Goal: Check status: Check status

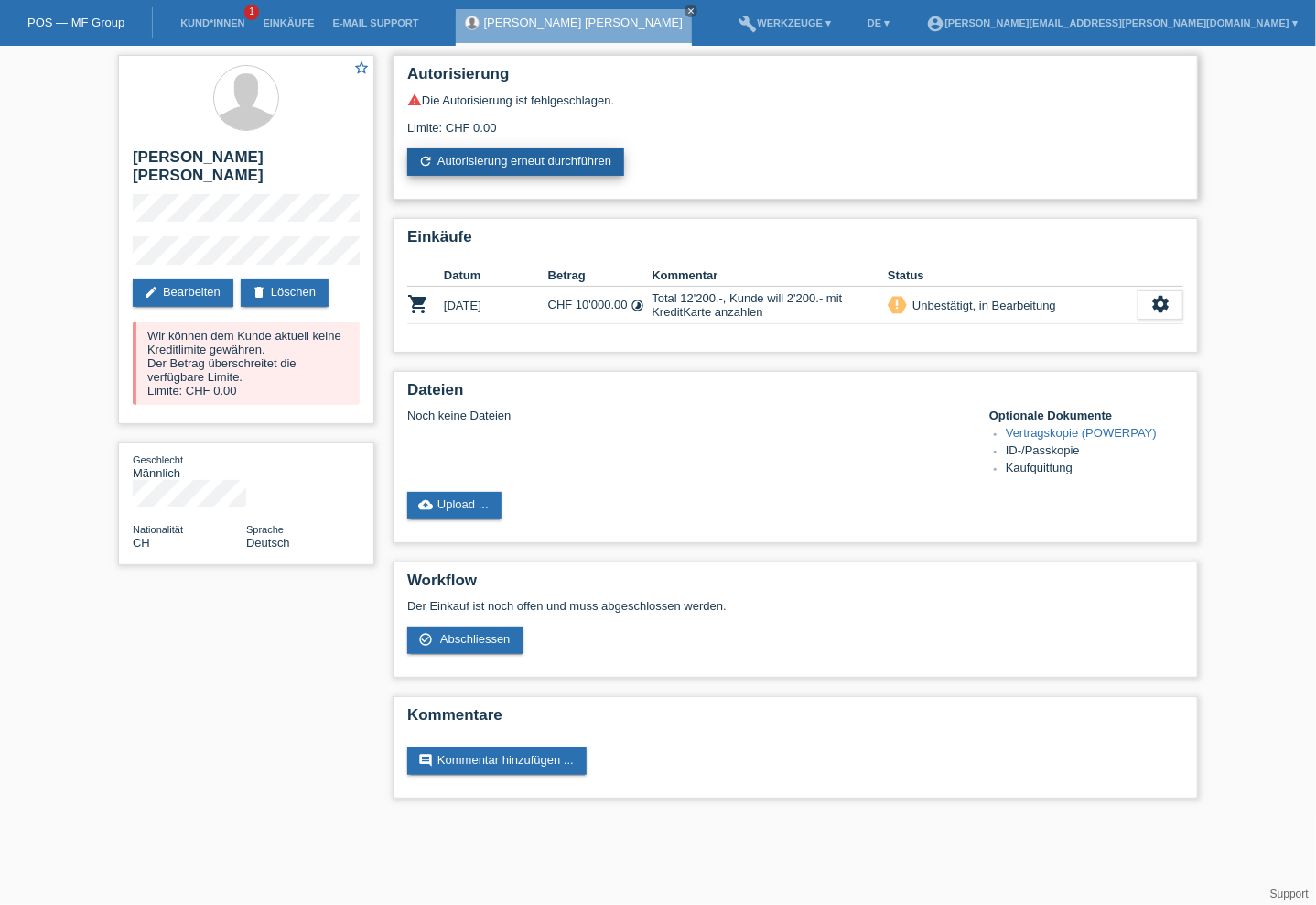
click at [505, 157] on link "refresh Autorisierung erneut durchführen" at bounding box center [515, 162] width 217 height 28
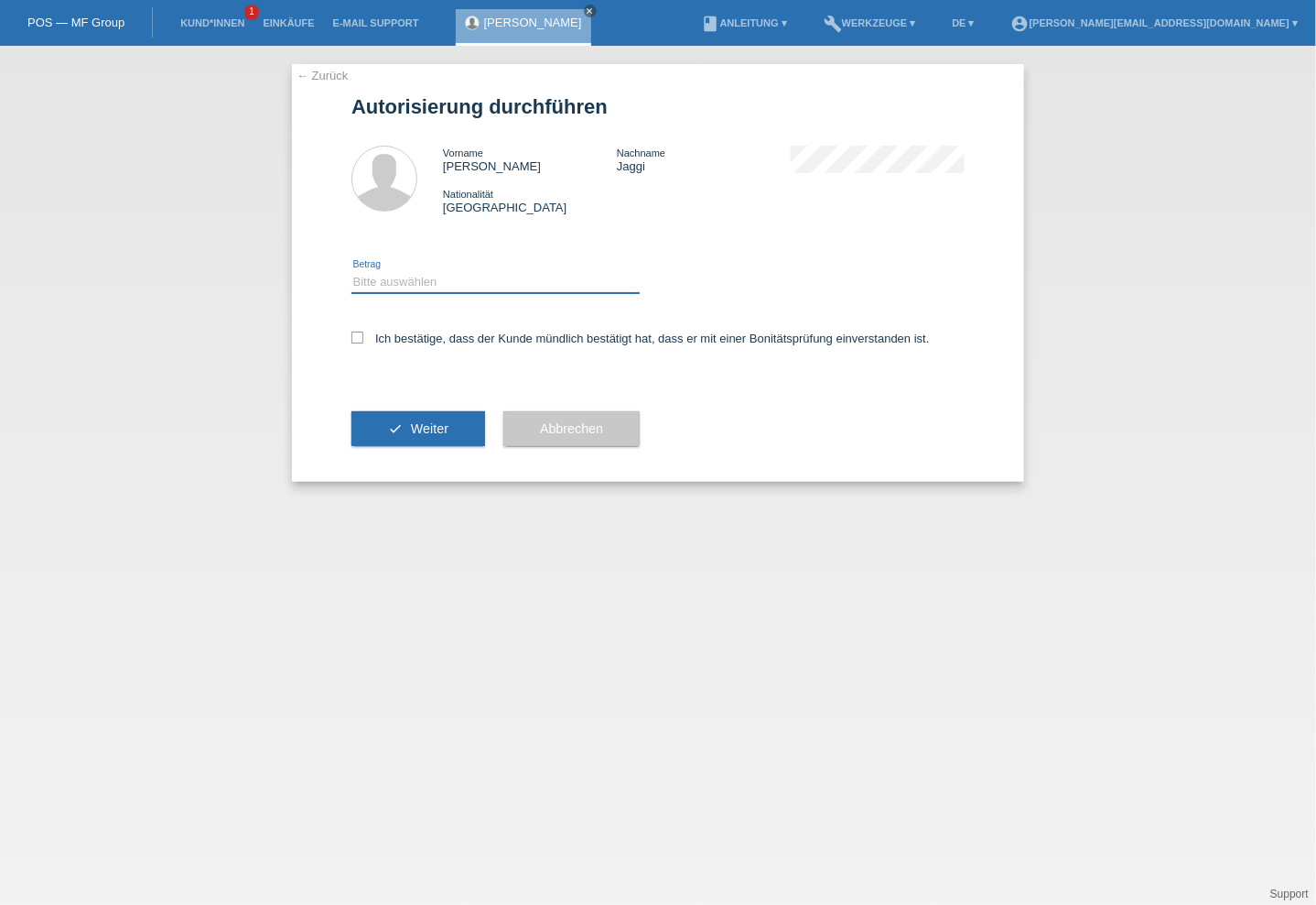
click at [384, 285] on select "Bitte auswählen CHF 1.00 - CHF 499.00 CHF 500.00 - CHF 1'999.00 CHF 2'000.00 - …" at bounding box center [496, 281] width 289 height 22
select select "3"
click at [352, 271] on select "Bitte auswählen CHF 1.00 - CHF 499.00 CHF 500.00 - CHF 1'999.00 CHF 2'000.00 - …" at bounding box center [496, 281] width 289 height 22
click at [342, 332] on div "← Zurück Autorisierung durchführen Vorname Martin Daniel Nachname Jaggi Nationa…" at bounding box center [658, 273] width 733 height 417
click at [428, 428] on span "Weiter" at bounding box center [429, 428] width 37 height 14
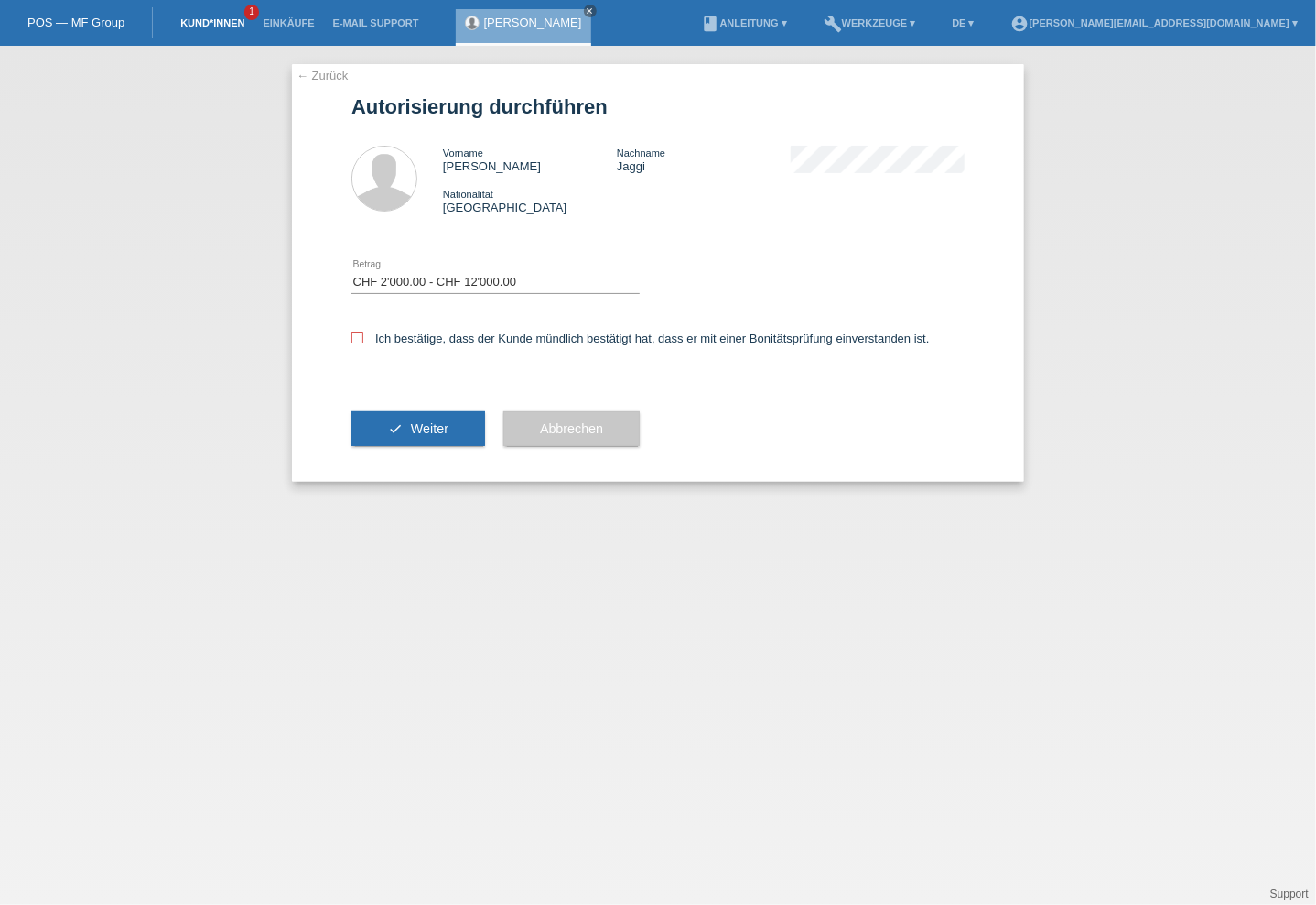
click at [218, 17] on link "Kund*innen" at bounding box center [212, 22] width 82 height 11
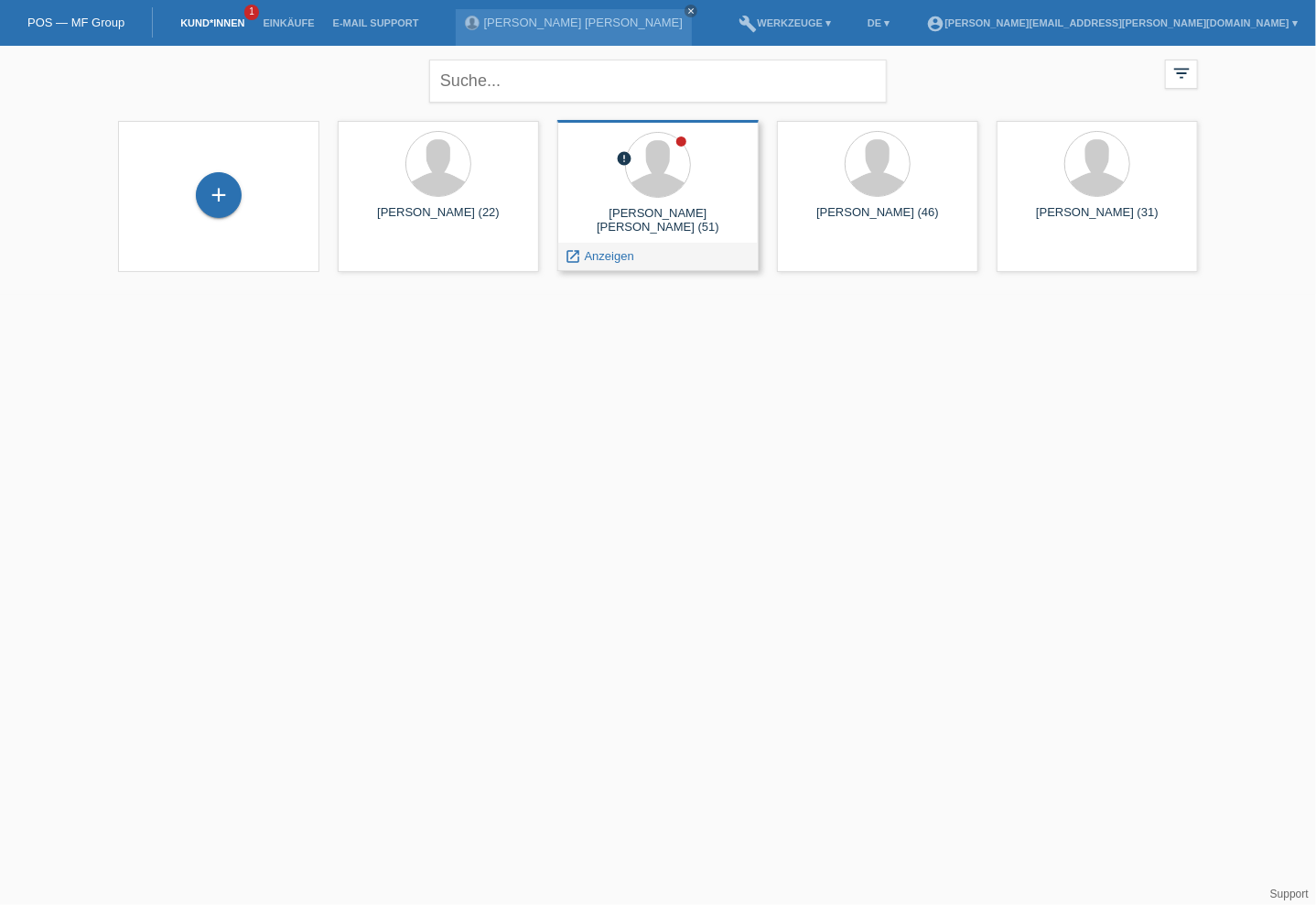
click at [682, 229] on div "Martin Daniel Jaggi (51)" at bounding box center [658, 220] width 172 height 30
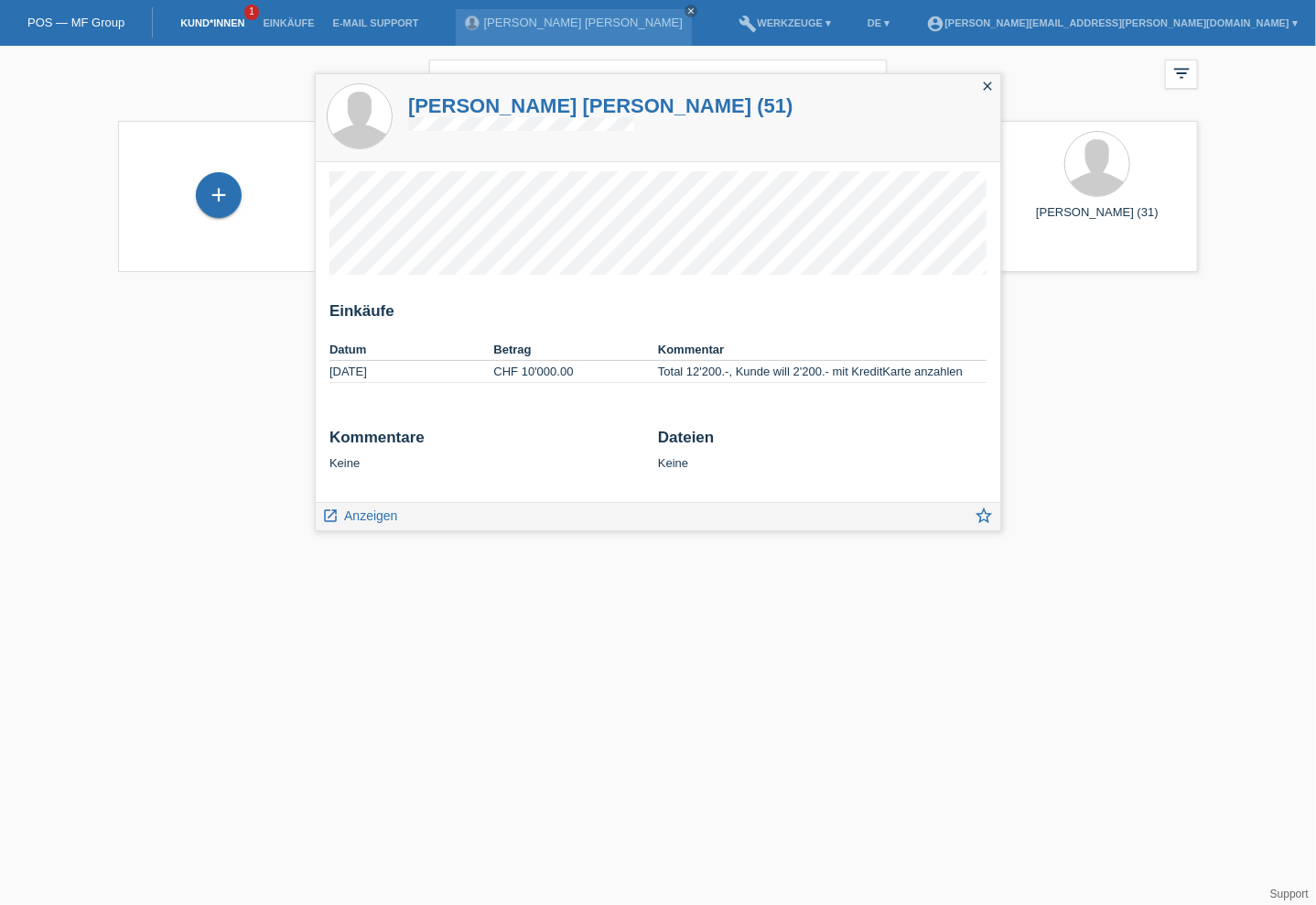
click at [231, 295] on html "POS — MF Group Kund*innen 1 Einkäufe E-Mail Support Martin Daniel Jaggi close m…" at bounding box center [658, 147] width 1316 height 295
click at [195, 295] on html "POS — MF Group Kund*innen 1 Einkäufe E-Mail Support Martin Daniel Jaggi close m…" at bounding box center [658, 147] width 1316 height 295
click at [221, 28] on link "Kund*innen" at bounding box center [212, 22] width 82 height 11
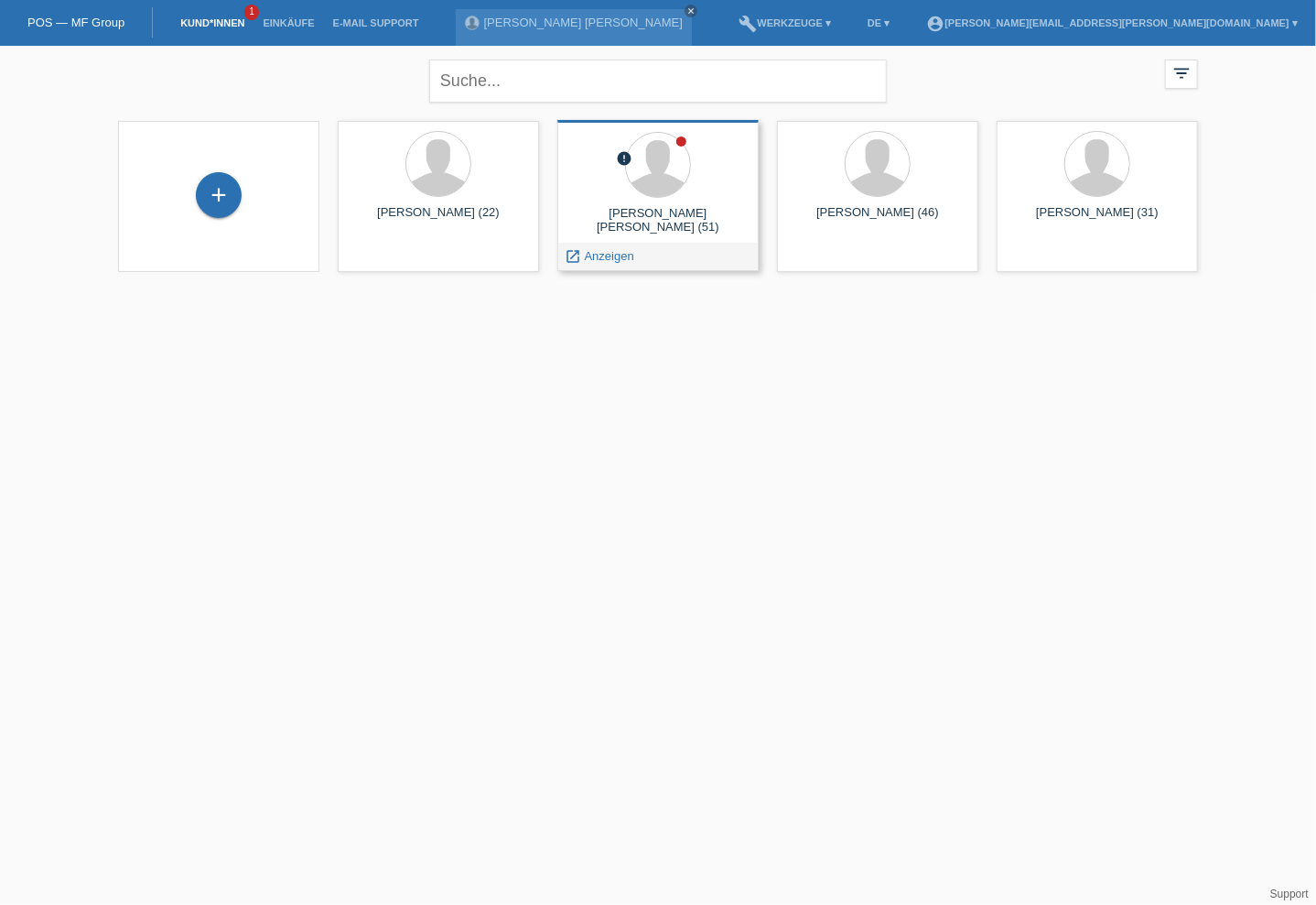
click at [685, 245] on div "launch Anzeigen" at bounding box center [658, 256] width 200 height 28
click at [691, 199] on div at bounding box center [658, 166] width 172 height 69
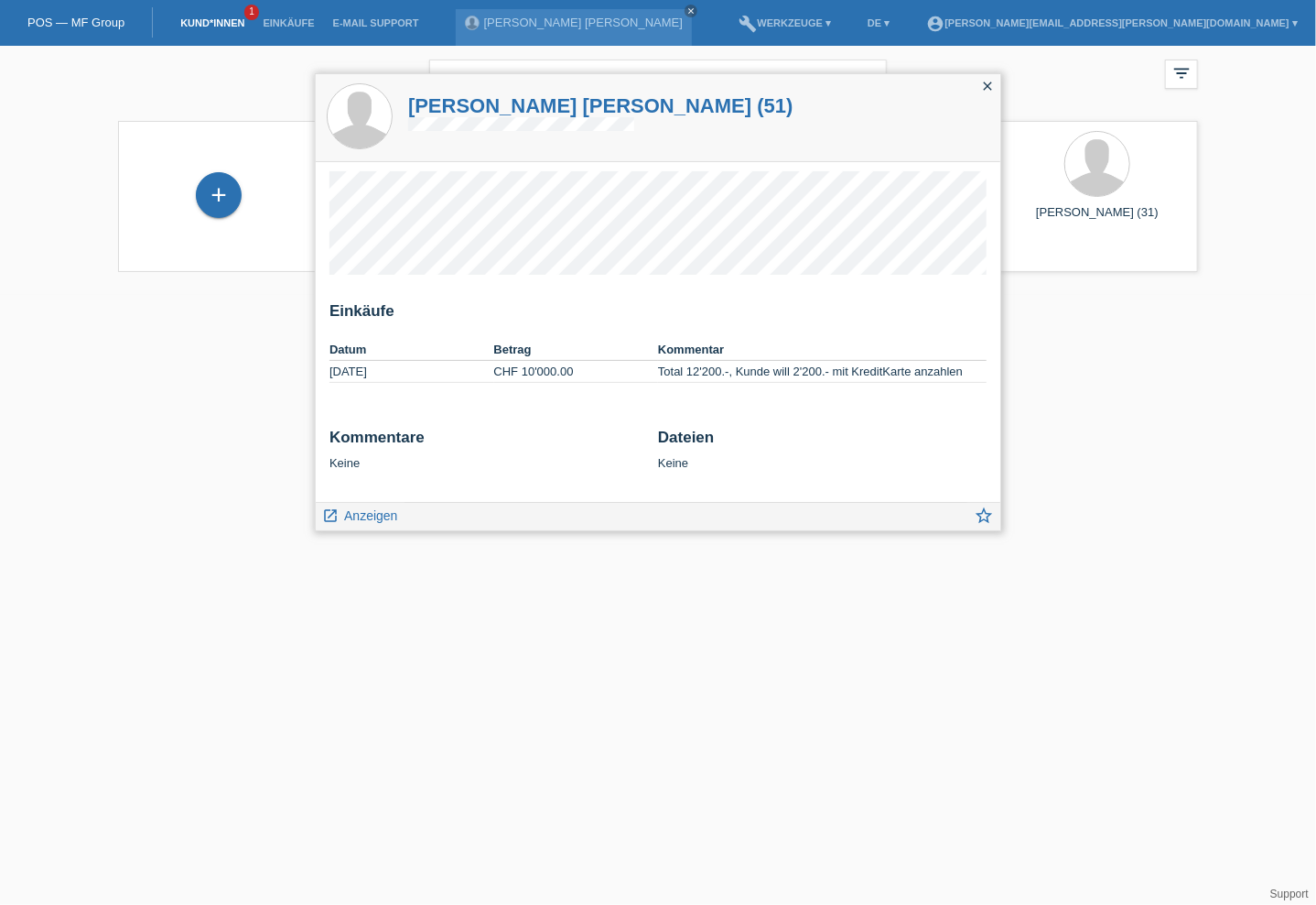
click at [989, 79] on icon "close" at bounding box center [987, 85] width 14 height 14
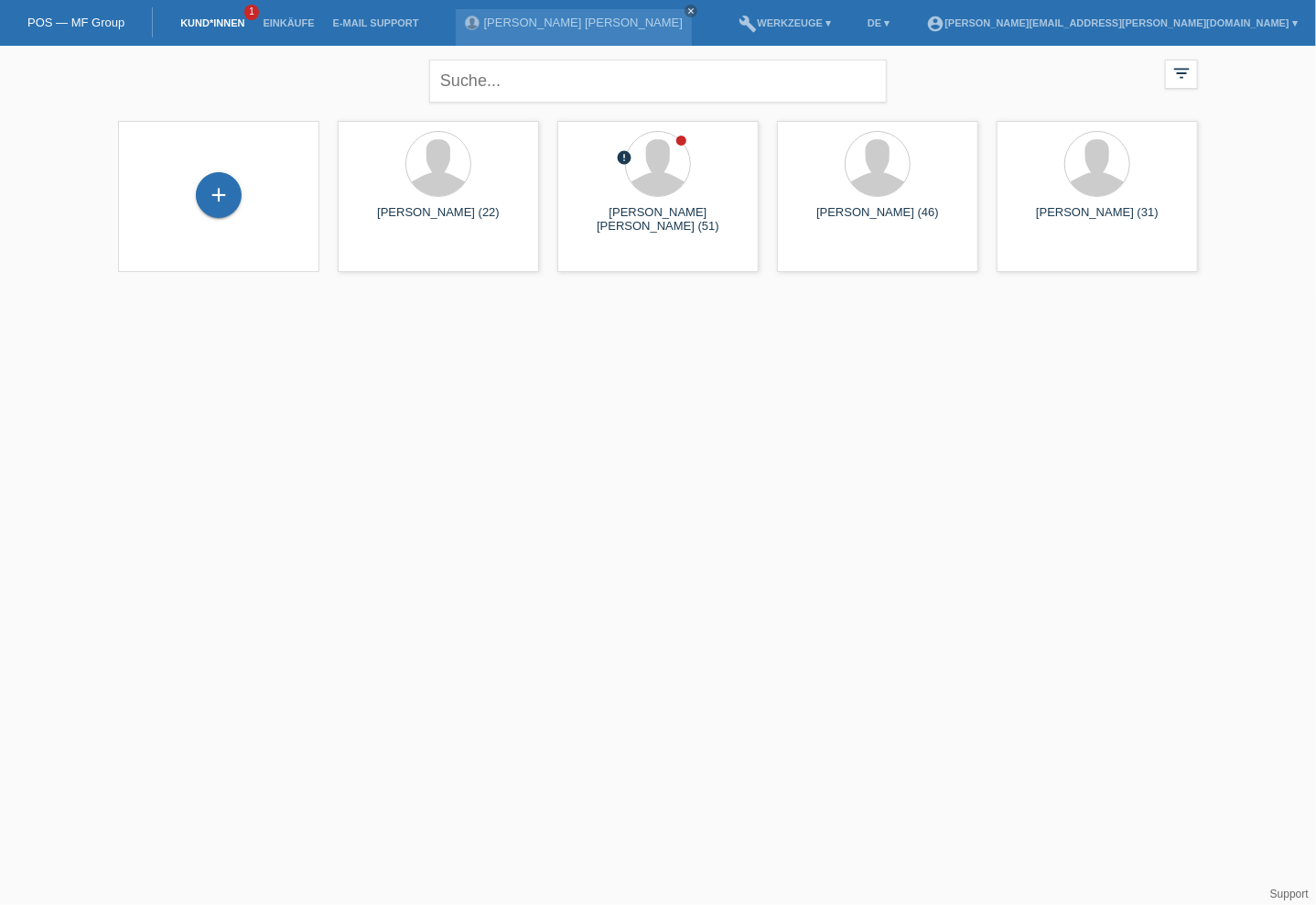
click at [216, 17] on link "Kund*innen" at bounding box center [212, 22] width 82 height 11
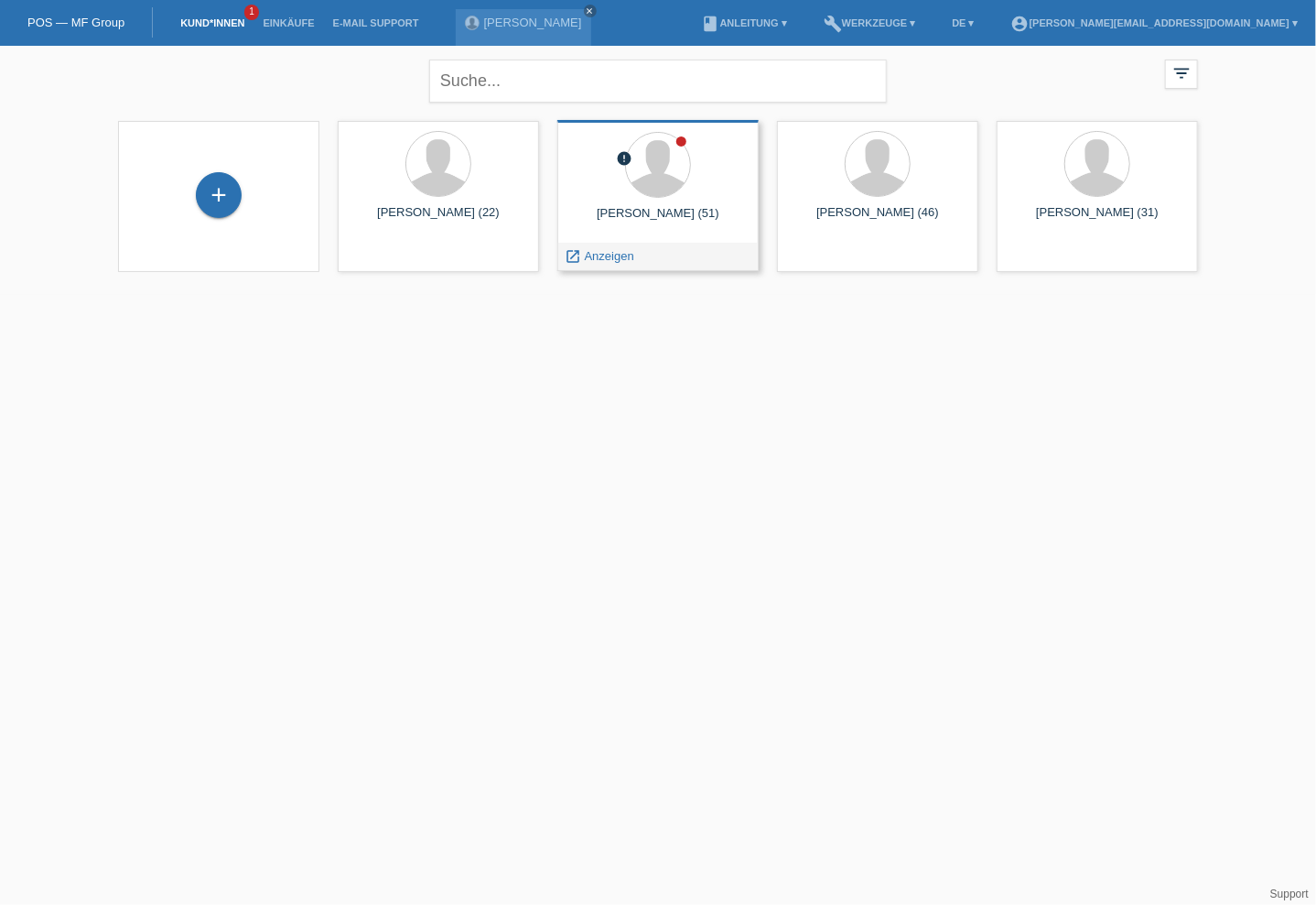
click at [684, 219] on div "Martin Daniel Jaggi (51)" at bounding box center [658, 220] width 172 height 30
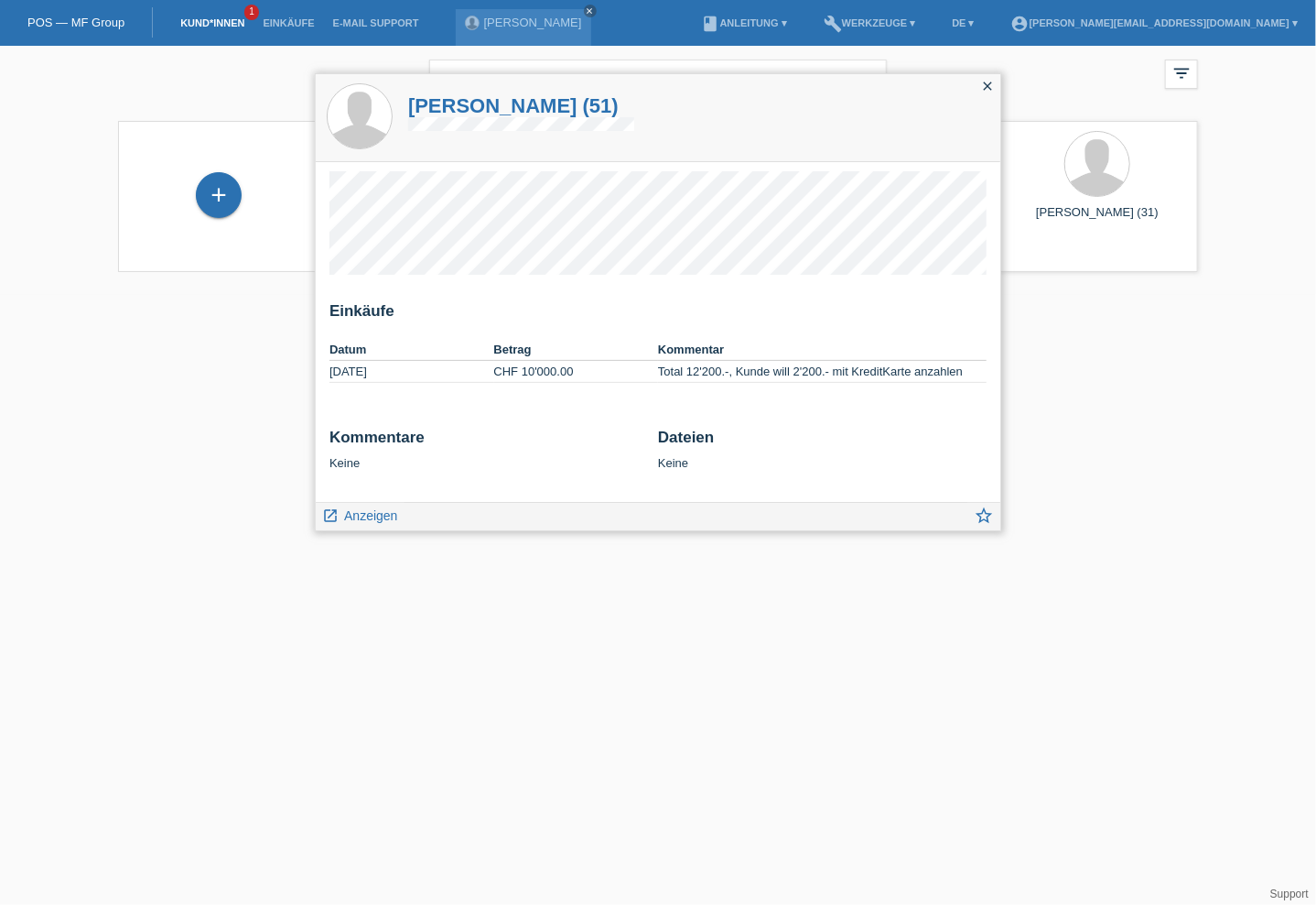
click at [889, 92] on div "Martin Daniel Jaggi (51)" at bounding box center [658, 118] width 685 height 87
click at [190, 98] on div "close filter_list view_module Alle Kund*innen anzeigen star Markierte Kund*inne…" at bounding box center [658, 78] width 1099 height 66
click at [514, 21] on link "[PERSON_NAME] [PERSON_NAME]" at bounding box center [533, 22] width 98 height 13
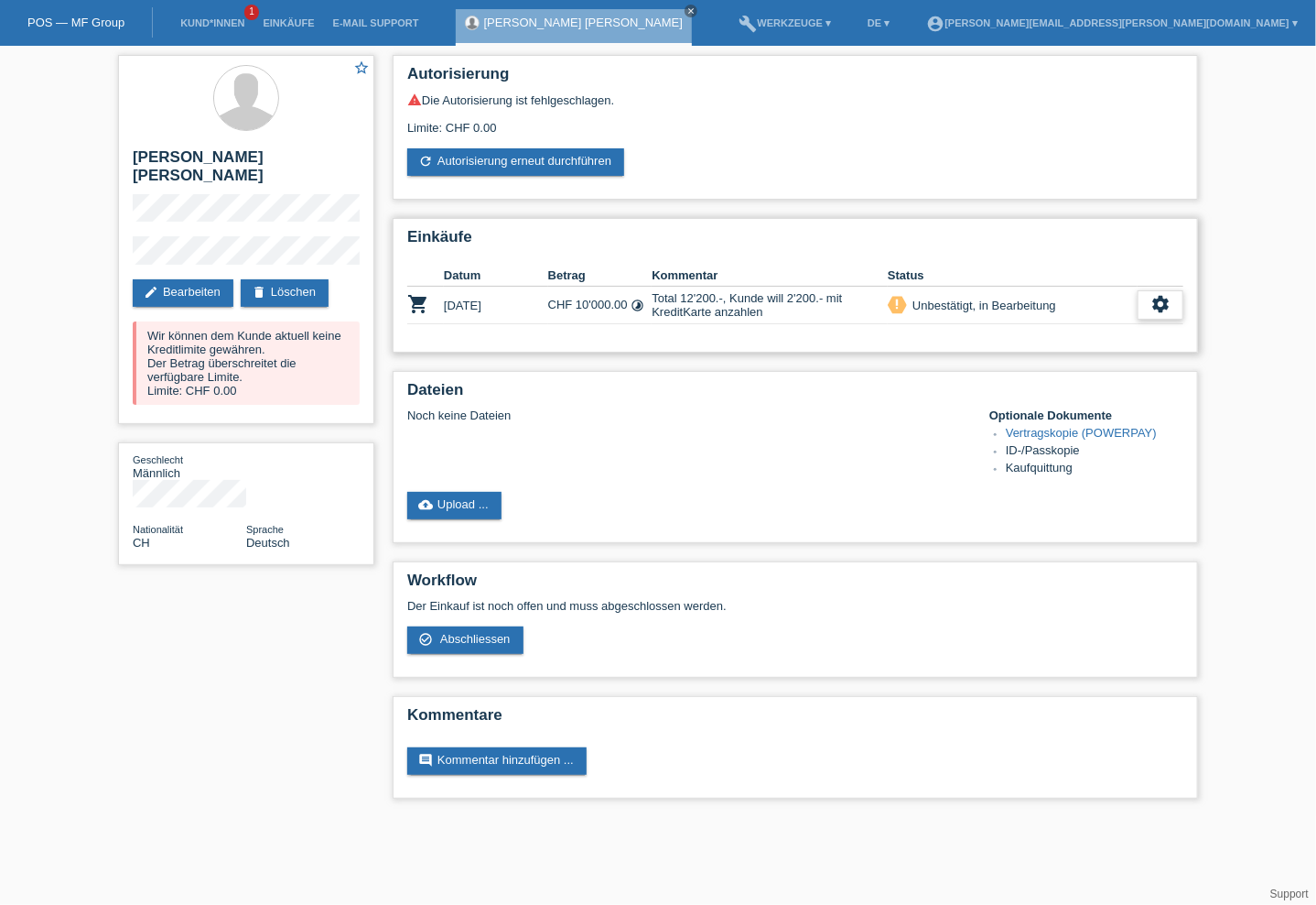
click at [1167, 306] on icon "settings" at bounding box center [1160, 303] width 20 height 20
click at [1163, 296] on icon "settings" at bounding box center [1160, 303] width 20 height 20
click at [1159, 303] on icon "settings" at bounding box center [1160, 303] width 20 height 20
click at [1165, 306] on icon "settings" at bounding box center [1160, 303] width 20 height 20
click at [867, 113] on div "Limite: CHF 0.00" at bounding box center [796, 121] width 777 height 28
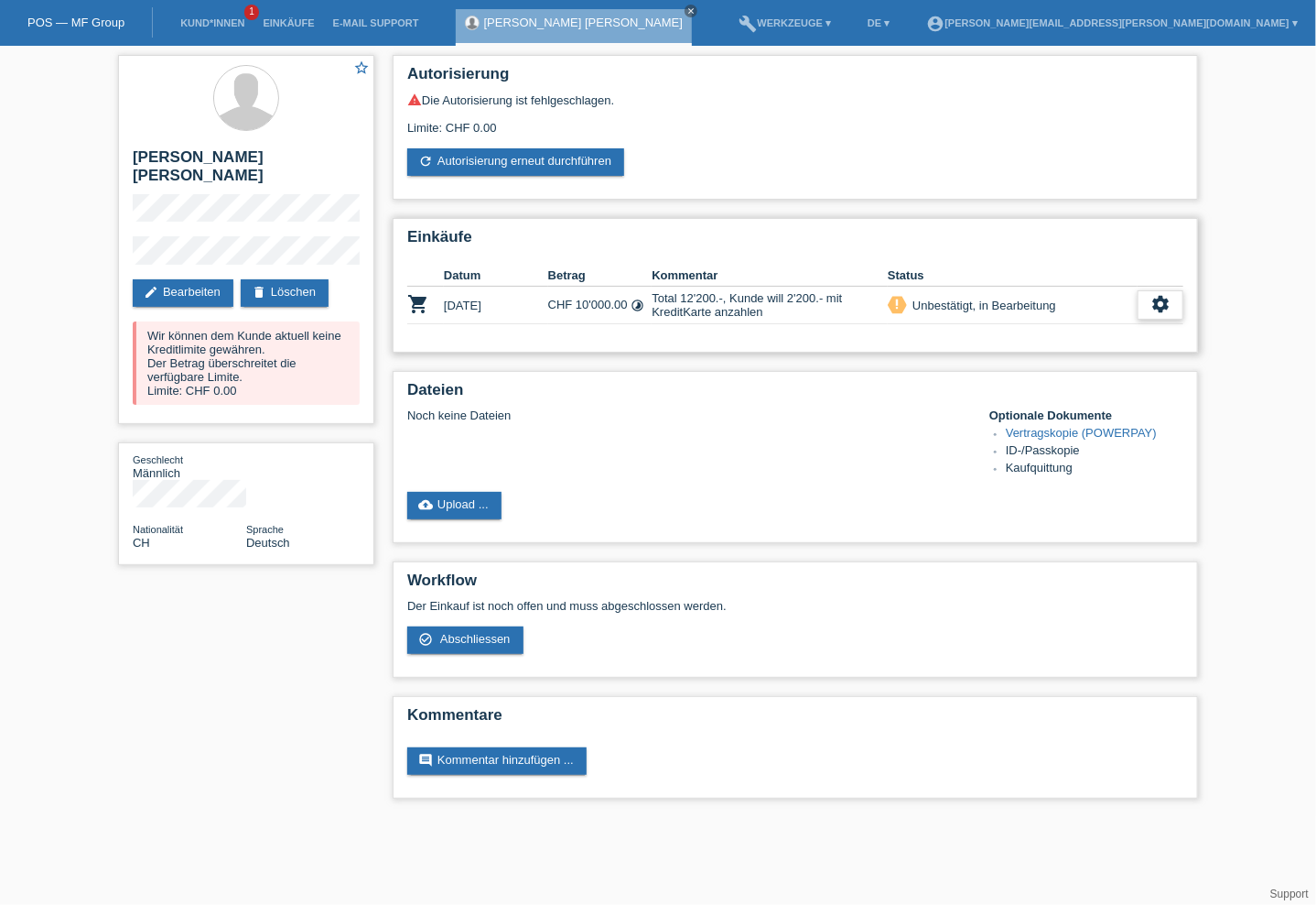
click at [1164, 307] on icon "settings" at bounding box center [1160, 303] width 20 height 20
click at [1161, 303] on icon "settings" at bounding box center [1160, 303] width 20 height 20
